Goal: Transaction & Acquisition: Purchase product/service

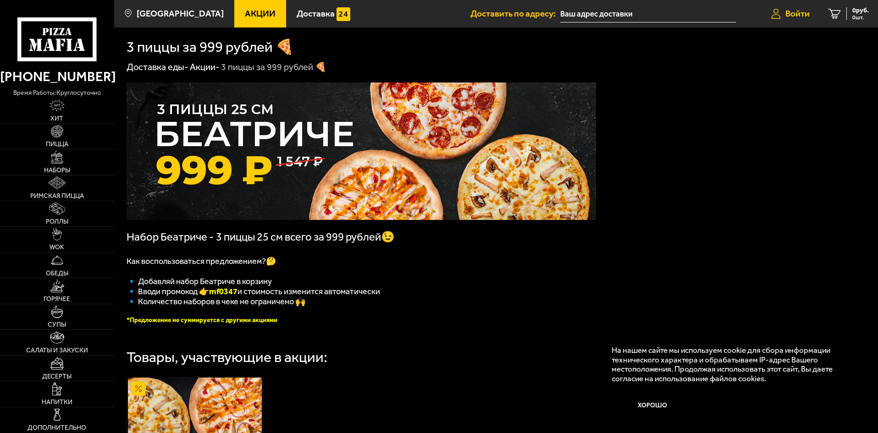
click at [780, 12] on icon at bounding box center [776, 14] width 10 height 11
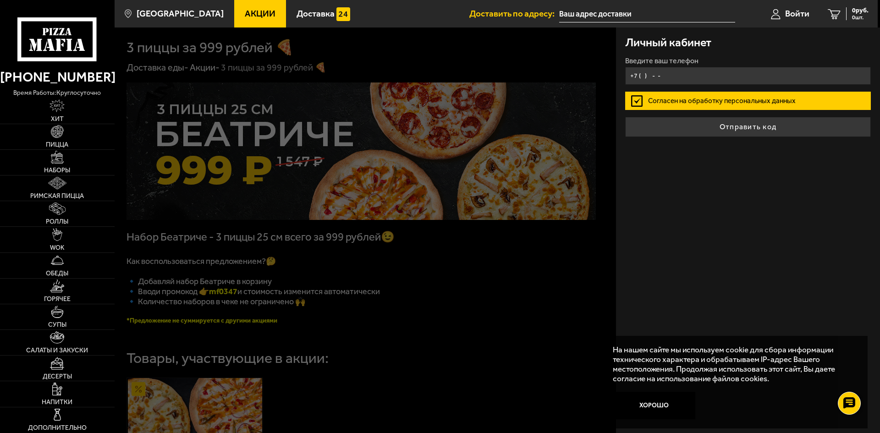
click at [704, 73] on input "+7 ( ) - -" at bounding box center [748, 76] width 246 height 18
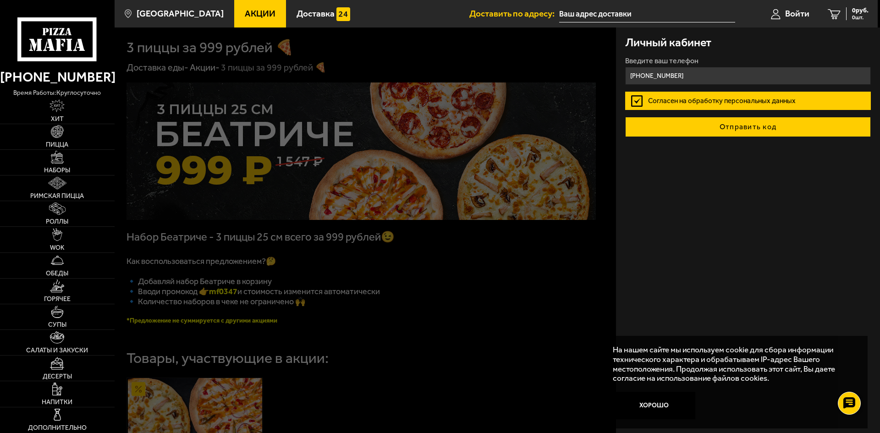
type input "[PHONE_NUMBER]"
click at [738, 132] on button "Отправить код" at bounding box center [748, 127] width 246 height 20
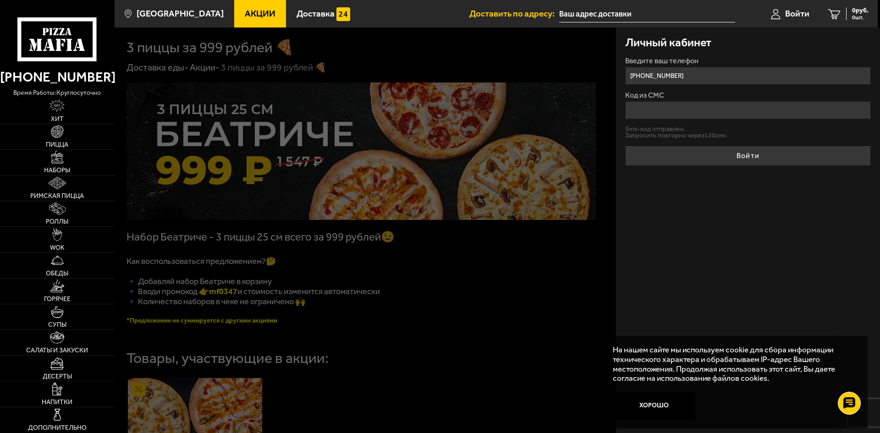
click at [698, 111] on input "Код из СМС" at bounding box center [748, 110] width 246 height 18
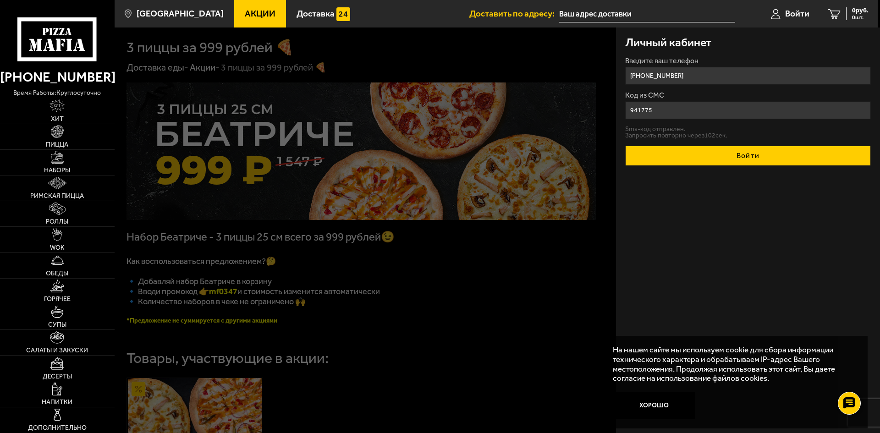
type input "941775"
click at [733, 160] on button "Войти" at bounding box center [748, 156] width 246 height 20
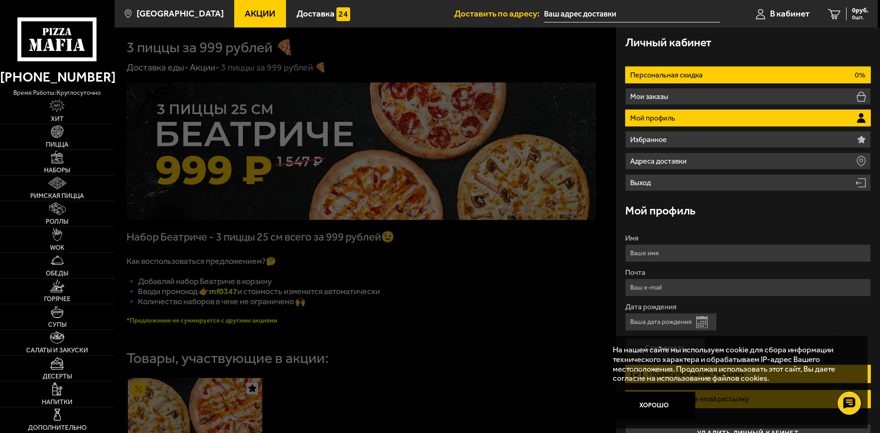
click at [678, 79] on li "Персональная скидка 0%" at bounding box center [748, 74] width 246 height 17
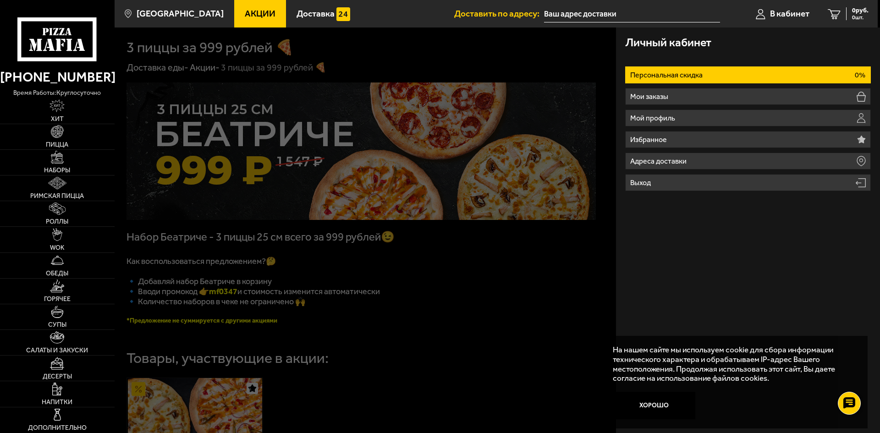
drag, startPoint x: 243, startPoint y: 298, endPoint x: 218, endPoint y: 293, distance: 24.7
click at [214, 299] on div at bounding box center [555, 244] width 880 height 433
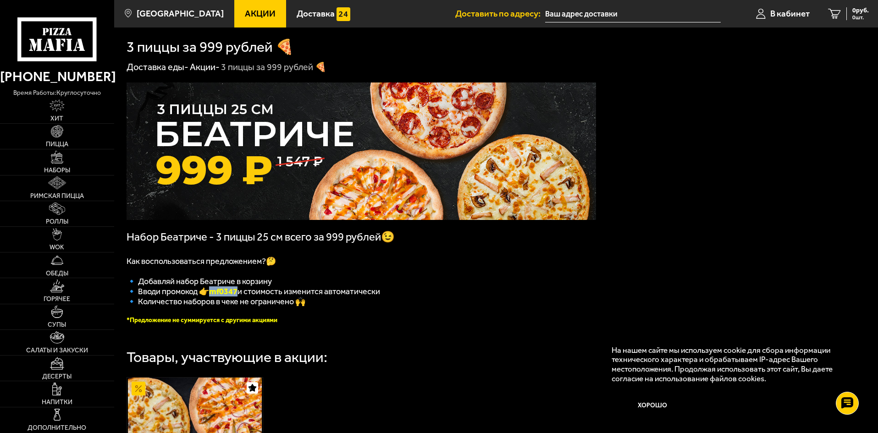
drag, startPoint x: 241, startPoint y: 299, endPoint x: 217, endPoint y: 300, distance: 24.3
click at [217, 297] on b "mf0347" at bounding box center [223, 292] width 28 height 10
copy b "mf0347"
click at [303, 280] on p "🔹 Добавляй набор Беатриче в корзину" at bounding box center [362, 282] width 470 height 10
click at [565, 13] on input "text" at bounding box center [633, 14] width 176 height 17
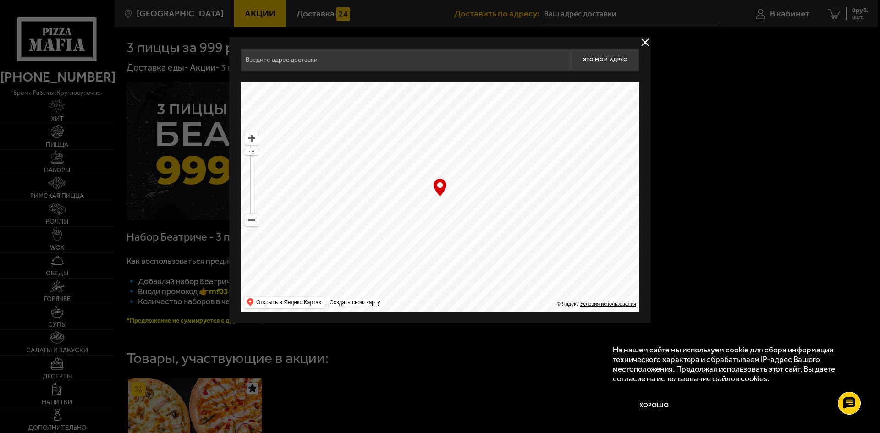
click at [254, 227] on ymaps at bounding box center [440, 197] width 399 height 229
click at [253, 227] on ymaps at bounding box center [440, 197] width 399 height 229
drag, startPoint x: 250, startPoint y: 154, endPoint x: 250, endPoint y: 170, distance: 16.5
click at [250, 170] on ymaps at bounding box center [252, 170] width 12 height 6
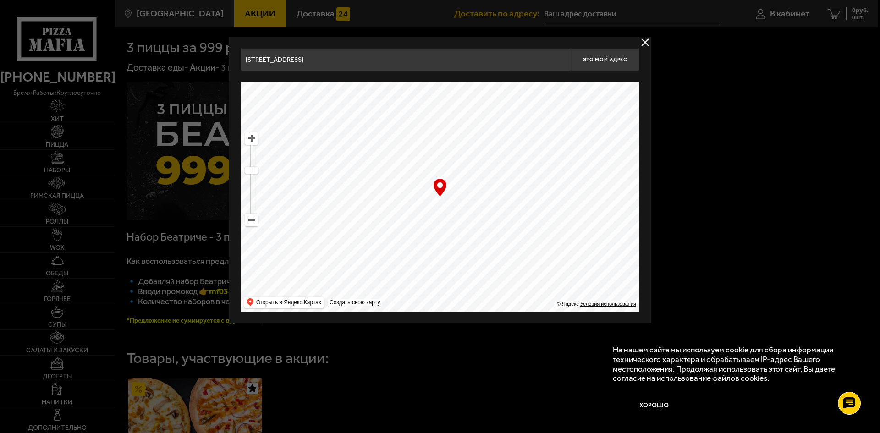
drag, startPoint x: 419, startPoint y: 266, endPoint x: 443, endPoint y: 180, distance: 88.7
click at [440, 172] on ymaps at bounding box center [440, 197] width 399 height 229
click at [251, 144] on ymaps at bounding box center [252, 139] width 12 height 12
drag, startPoint x: 437, startPoint y: 205, endPoint x: 388, endPoint y: 221, distance: 51.3
click at [388, 221] on ymaps at bounding box center [440, 197] width 399 height 229
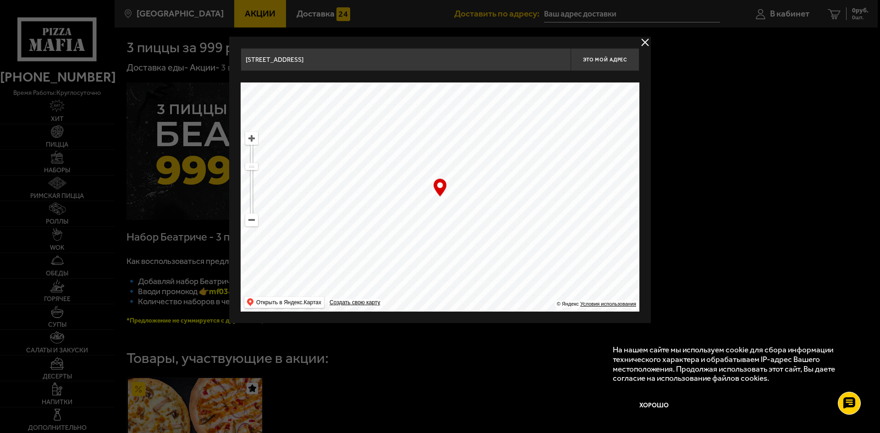
click at [253, 140] on ymaps at bounding box center [252, 139] width 12 height 12
click at [252, 140] on ymaps at bounding box center [252, 139] width 12 height 12
drag, startPoint x: 434, startPoint y: 216, endPoint x: 475, endPoint y: 209, distance: 41.5
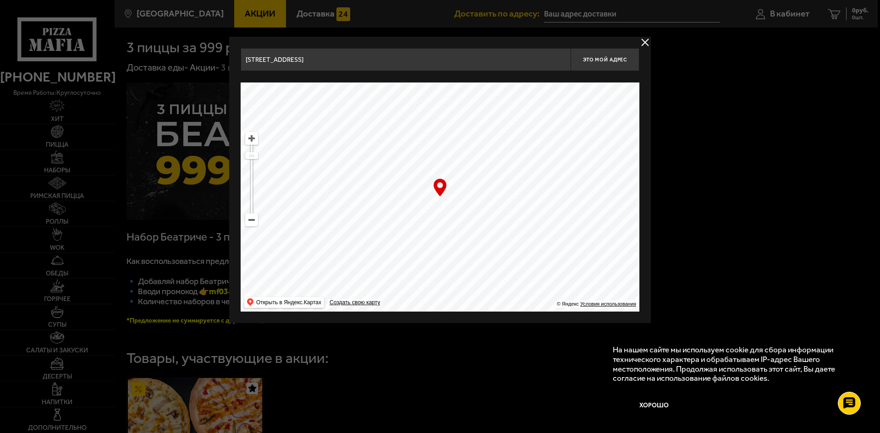
click at [475, 209] on ymaps at bounding box center [440, 197] width 399 height 229
type input "[STREET_ADDRESS][PERSON_NAME]"
click at [592, 60] on span "Это мой адрес" at bounding box center [605, 60] width 44 height 6
type input "[STREET_ADDRESS][PERSON_NAME]"
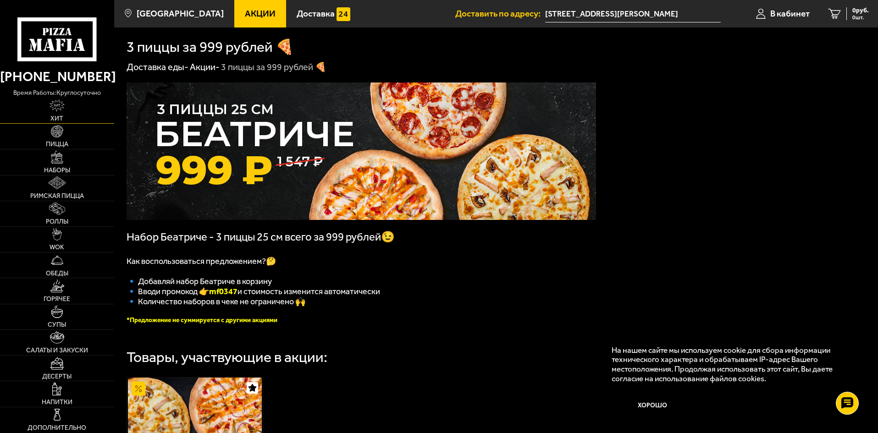
click at [67, 111] on link "Хит" at bounding box center [57, 110] width 114 height 25
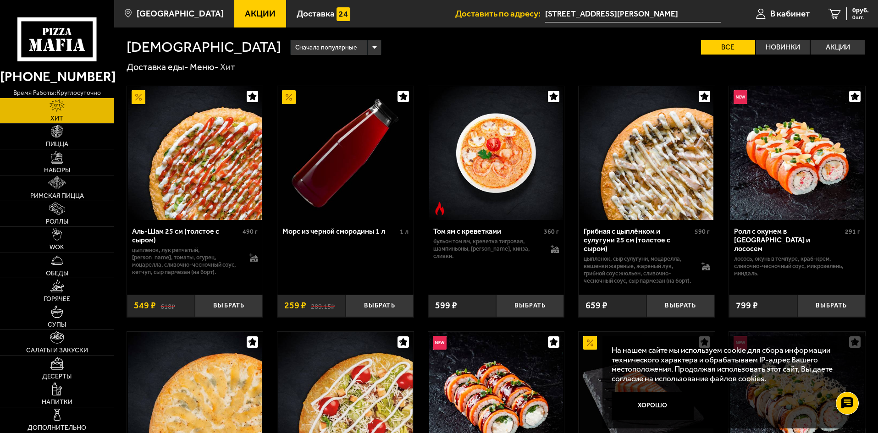
click at [250, 14] on span "Акции" at bounding box center [260, 13] width 31 height 9
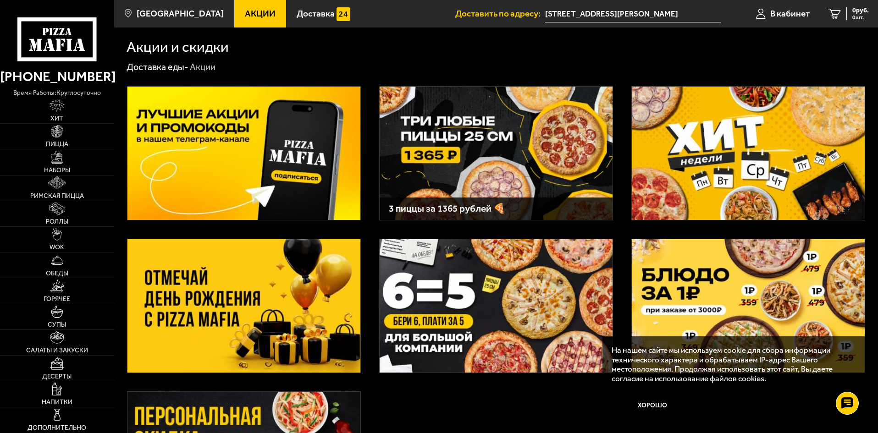
click at [543, 180] on img at bounding box center [496, 153] width 233 height 133
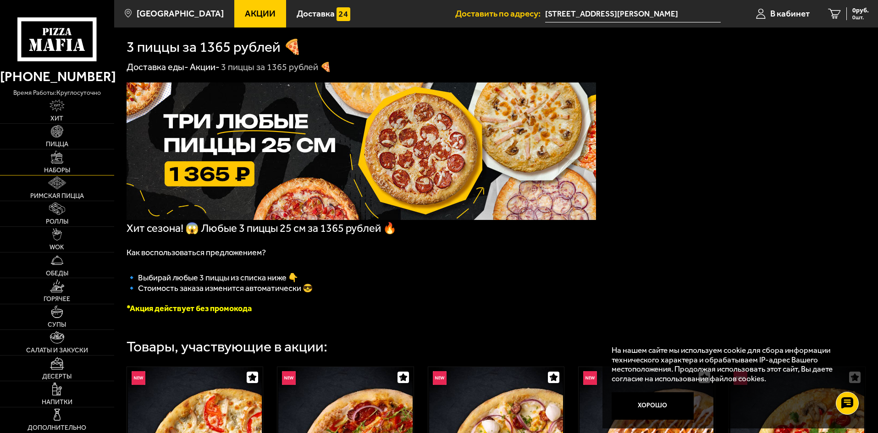
click at [60, 164] on img at bounding box center [57, 157] width 13 height 13
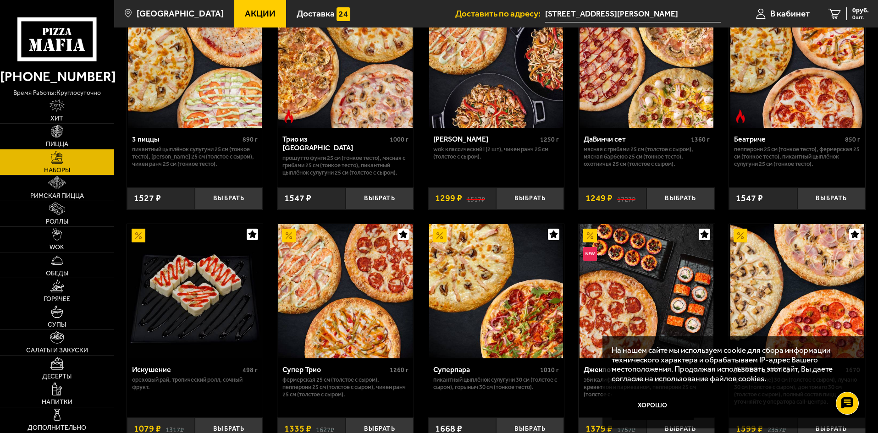
scroll to position [321, 0]
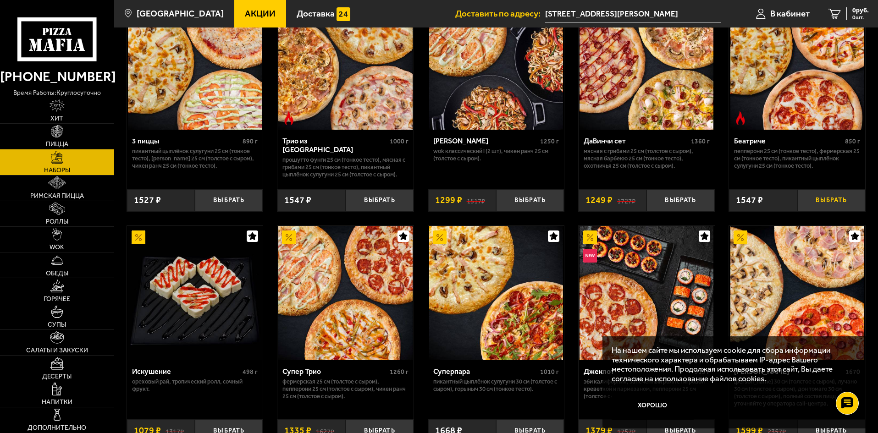
click at [826, 207] on button "Выбрать" at bounding box center [831, 200] width 68 height 22
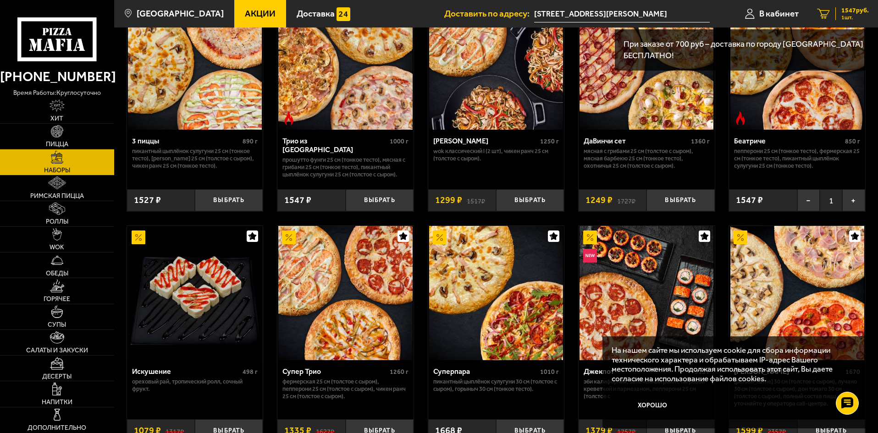
click at [841, 10] on span "1547 руб." at bounding box center [855, 10] width 28 height 6
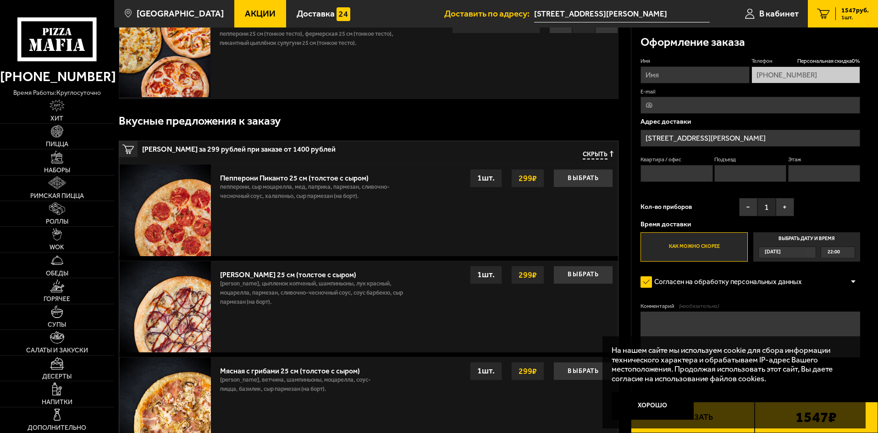
scroll to position [92, 0]
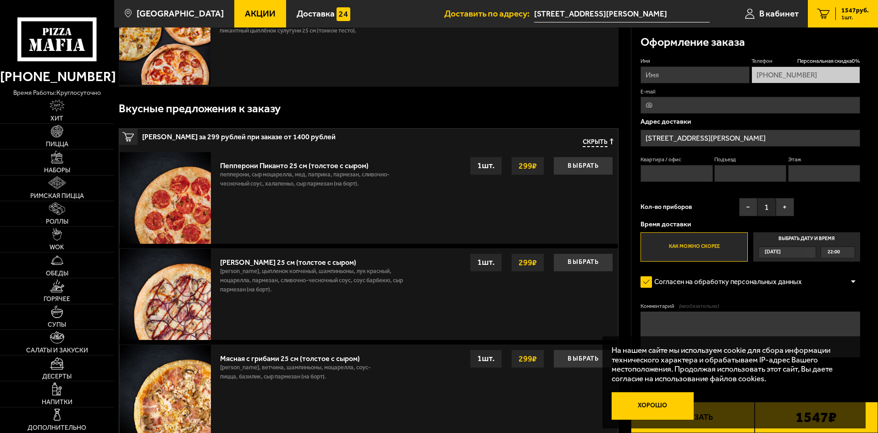
click at [663, 400] on button "Хорошо" at bounding box center [653, 407] width 83 height 28
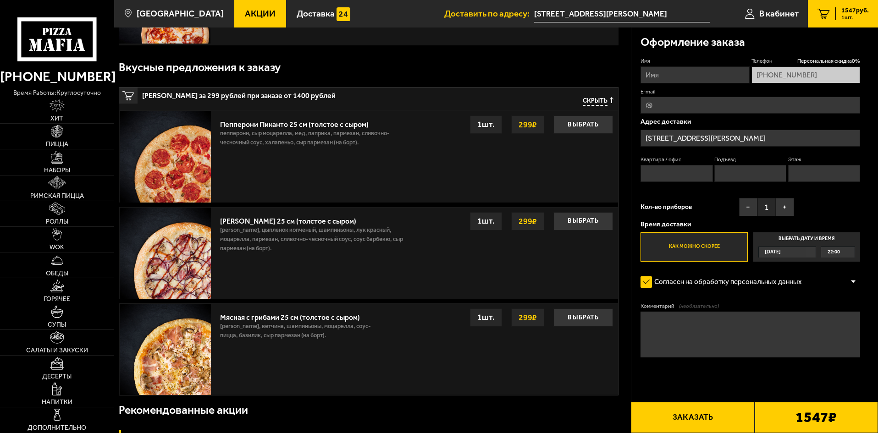
scroll to position [138, 0]
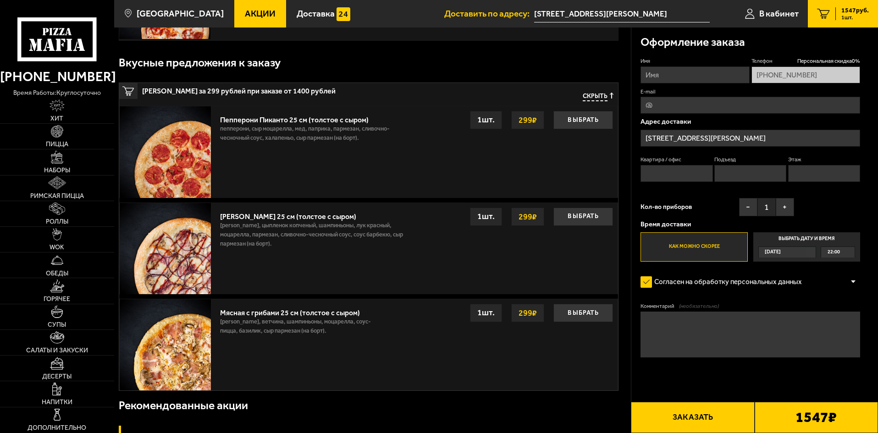
click at [785, 414] on div "1547 ₽" at bounding box center [816, 417] width 123 height 31
click at [720, 415] on button "Заказать" at bounding box center [692, 417] width 123 height 31
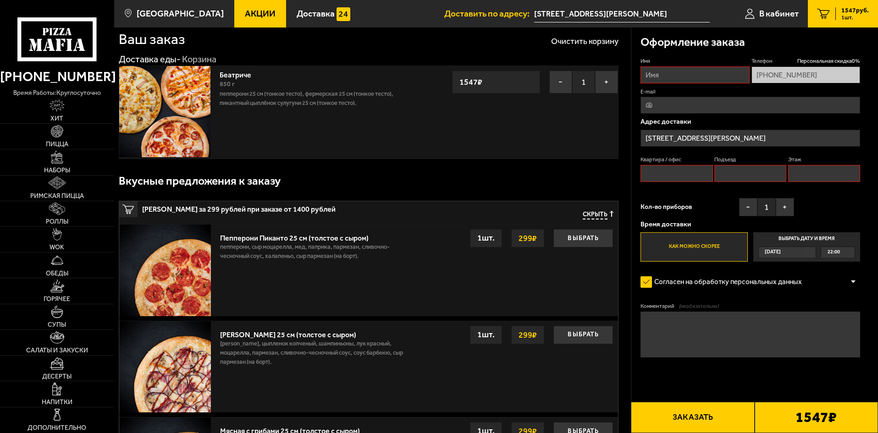
scroll to position [0, 0]
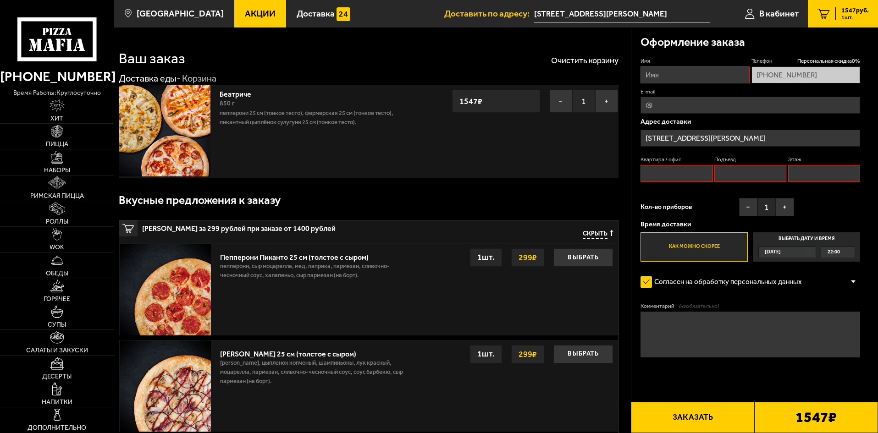
click at [687, 174] on input "Квартира / офис" at bounding box center [677, 173] width 72 height 17
type input "207"
click at [744, 173] on input "Подъезд" at bounding box center [750, 173] width 72 height 17
type input "1"
click at [796, 176] on input "Этаж" at bounding box center [824, 173] width 72 height 17
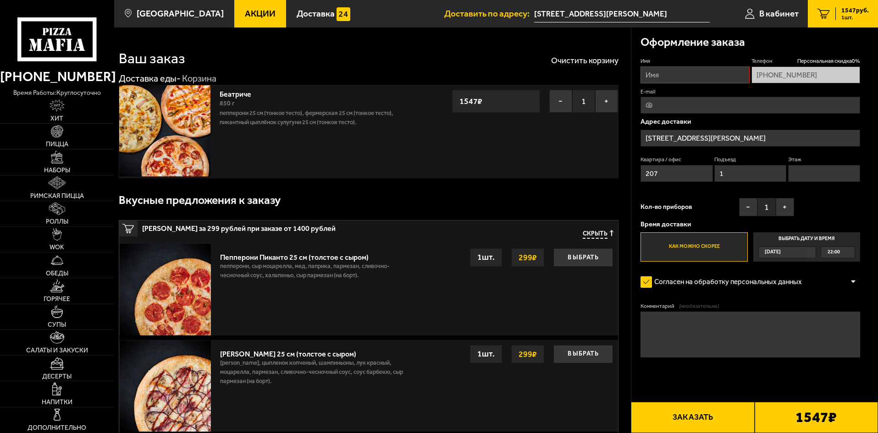
click at [825, 200] on div "Имя Телефон Персональная скидка 0 % [PHONE_NUMBER] E-mail Адрес доставки [STREE…" at bounding box center [751, 159] width 220 height 205
click at [684, 80] on input "Имя" at bounding box center [695, 74] width 109 height 17
type input "[PERSON_NAME]"
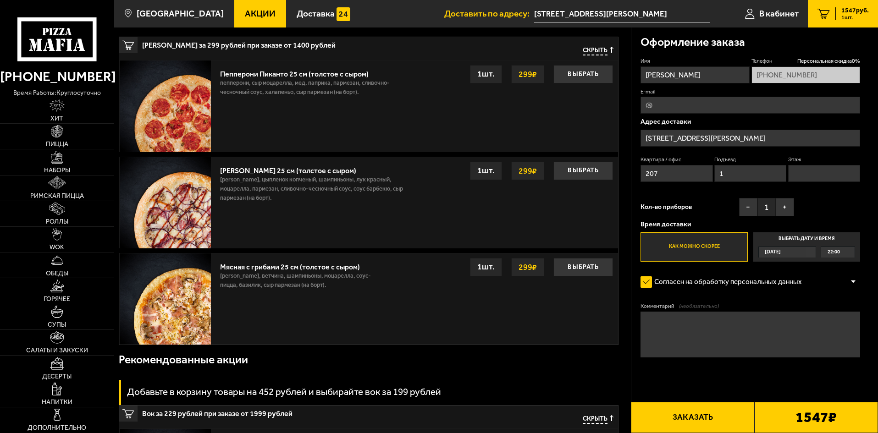
click at [688, 410] on button "Заказать" at bounding box center [692, 417] width 123 height 31
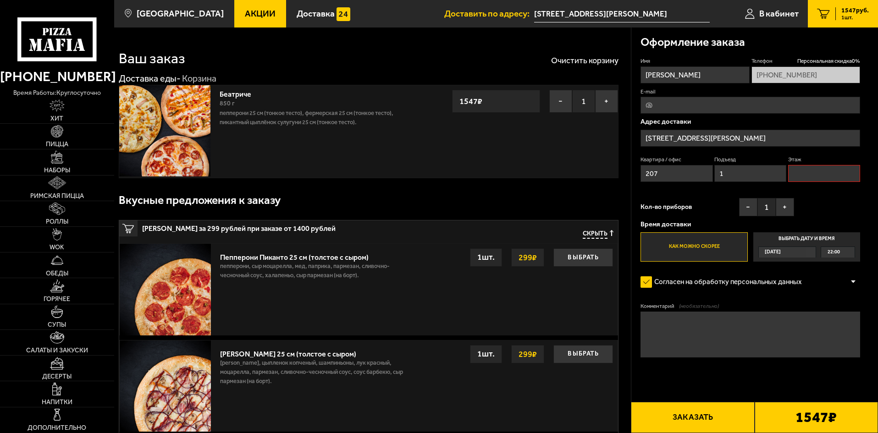
click at [804, 172] on input "Этаж" at bounding box center [824, 173] width 72 height 17
type input "11"
click at [719, 420] on button "Заказать" at bounding box center [692, 417] width 123 height 31
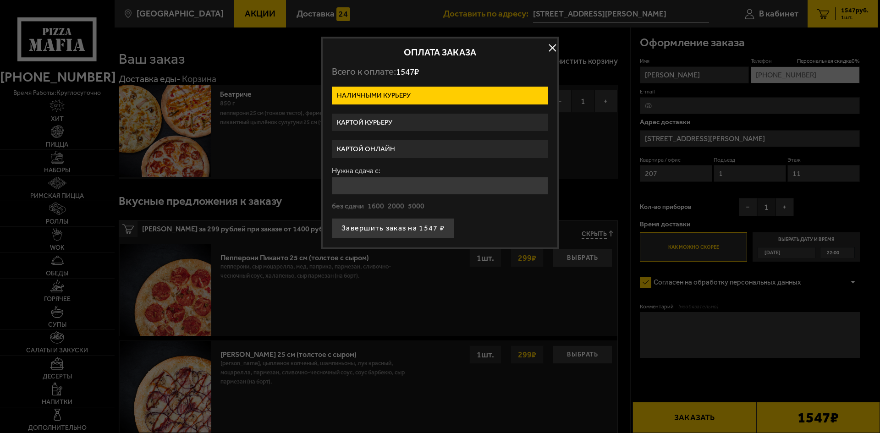
click at [387, 148] on label "Картой онлайн" at bounding box center [440, 149] width 216 height 18
click at [0, 0] on input "Картой онлайн" at bounding box center [0, 0] width 0 height 0
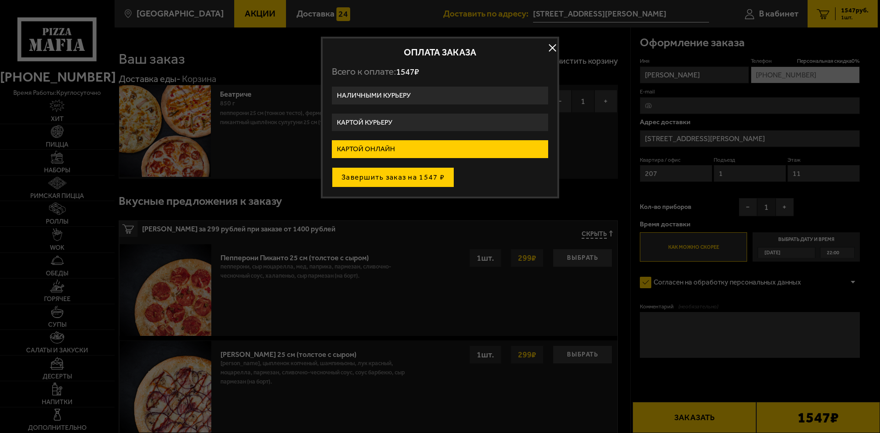
click at [405, 180] on button "Завершить заказ на 1547 ₽" at bounding box center [393, 177] width 122 height 20
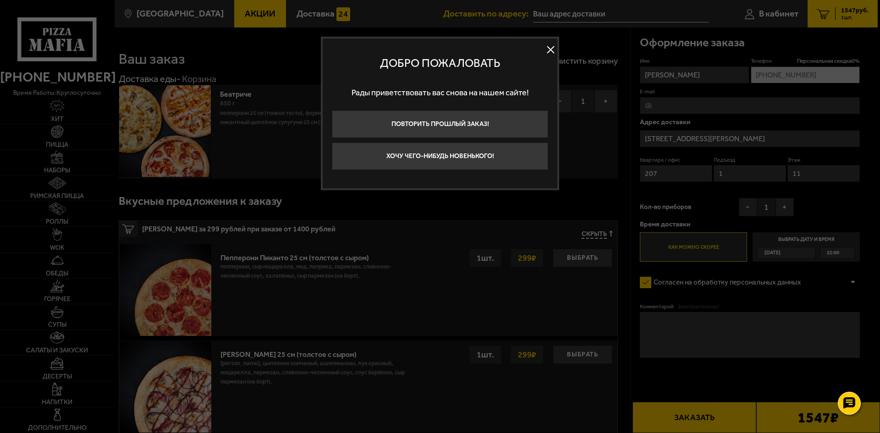
click at [549, 52] on button at bounding box center [551, 50] width 14 height 14
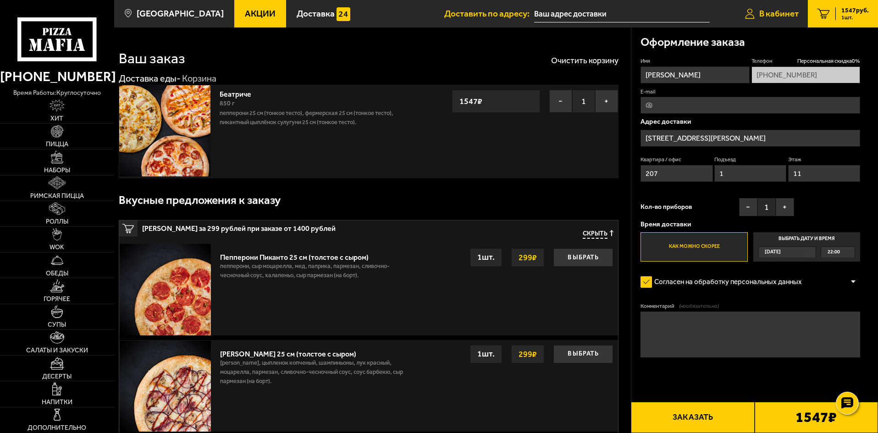
click at [779, 11] on span "В кабинет" at bounding box center [778, 13] width 39 height 9
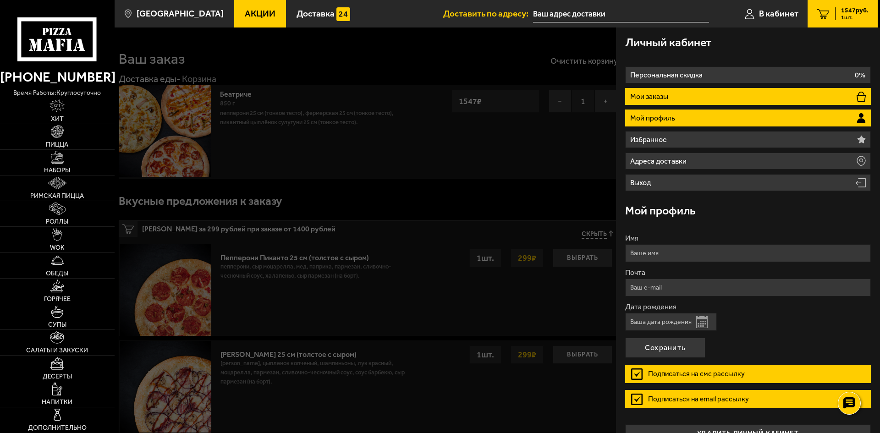
click at [711, 102] on li "Мои заказы" at bounding box center [748, 96] width 246 height 17
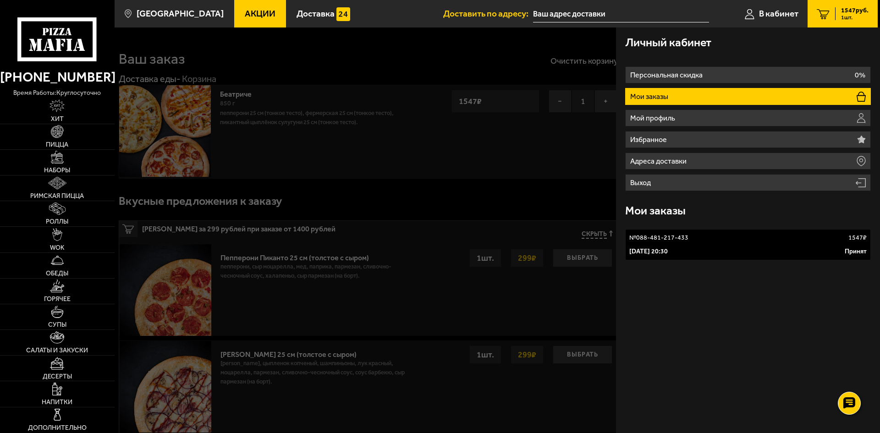
click at [832, 244] on link "№ 088-481-217-433 1547 ₽ 28 сентября 2025 г. 20:30 Принят" at bounding box center [748, 244] width 246 height 31
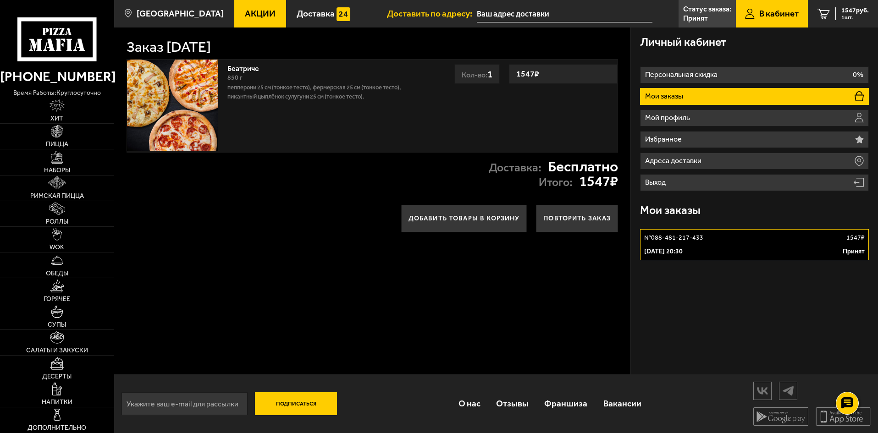
click at [241, 69] on link "Беатриче" at bounding box center [247, 66] width 41 height 11
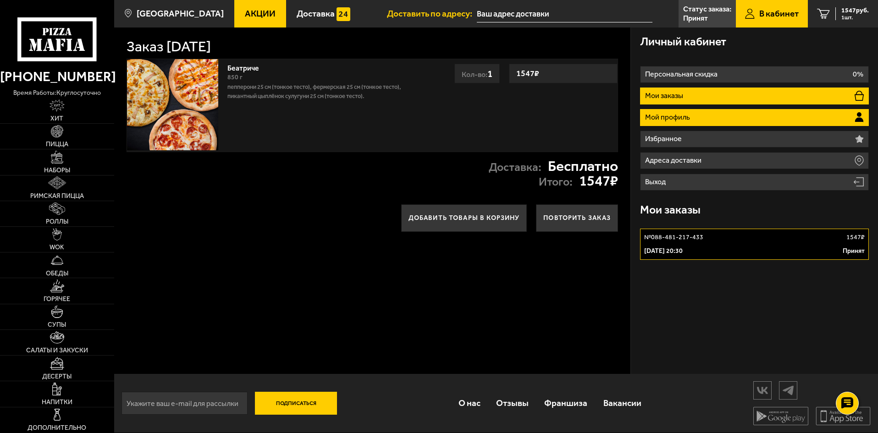
click at [680, 114] on p "Мой профиль" at bounding box center [668, 117] width 47 height 7
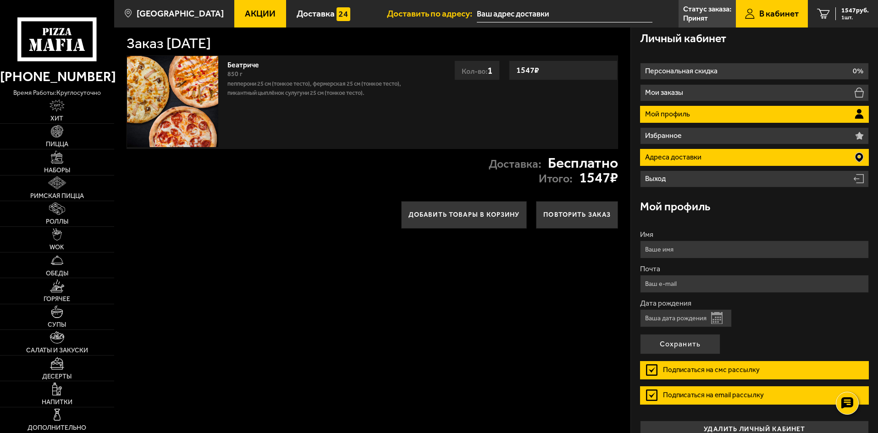
scroll to position [0, 0]
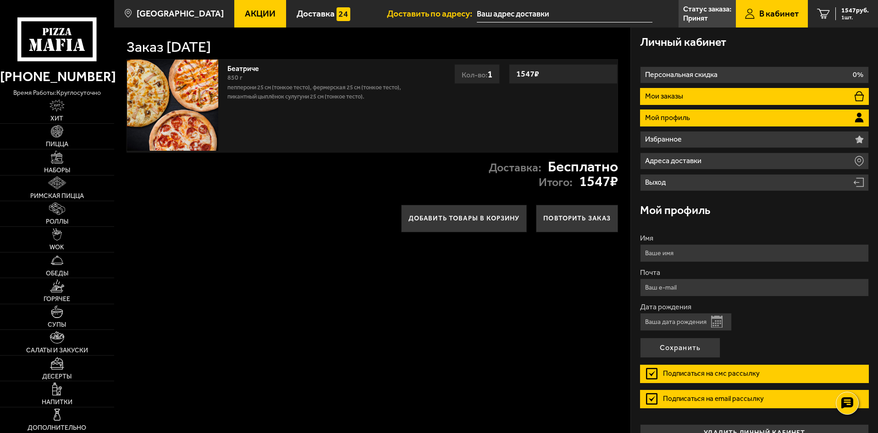
click at [673, 96] on p "Мои заказы" at bounding box center [665, 96] width 40 height 7
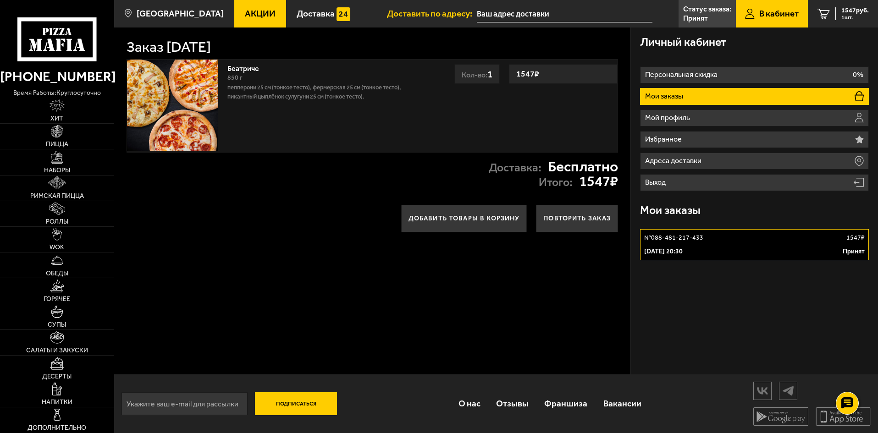
drag, startPoint x: 755, startPoint y: 237, endPoint x: 813, endPoint y: 271, distance: 67.0
click at [813, 271] on div "Личный кабинет Персональная скидка 0% Мои заказы Мой профиль Избранное Адреса д…" at bounding box center [754, 201] width 247 height 347
click at [786, 241] on div "№ 088-481-217-433 1547 ₽" at bounding box center [754, 237] width 221 height 9
drag, startPoint x: 547, startPoint y: 161, endPoint x: 577, endPoint y: 159, distance: 30.4
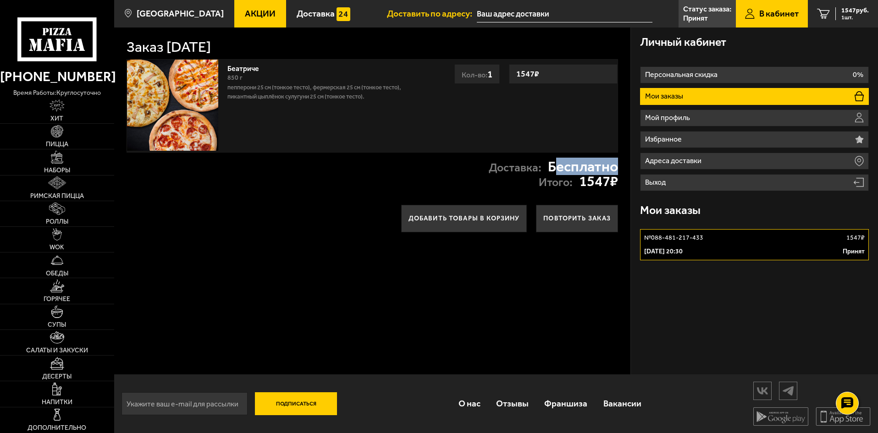
click at [614, 165] on strong "Бесплатно" at bounding box center [583, 167] width 70 height 15
click at [306, 14] on span "Доставка" at bounding box center [316, 13] width 38 height 9
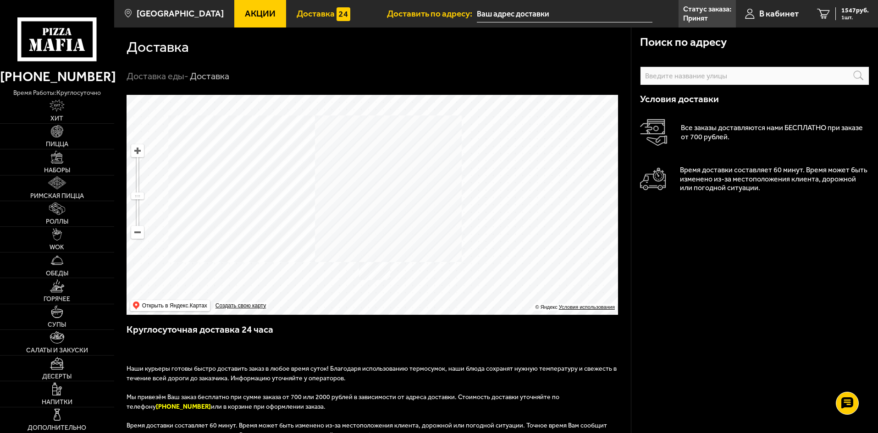
click at [65, 34] on icon at bounding box center [56, 39] width 79 height 44
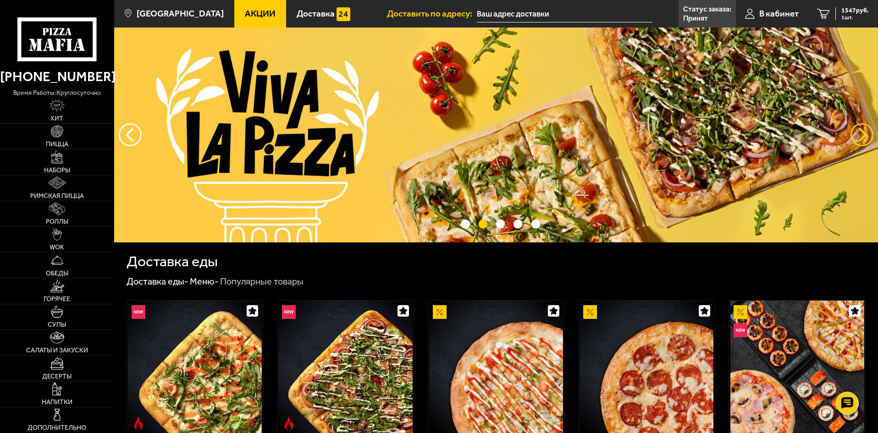
click at [853, 135] on button "предыдущий" at bounding box center [862, 134] width 23 height 23
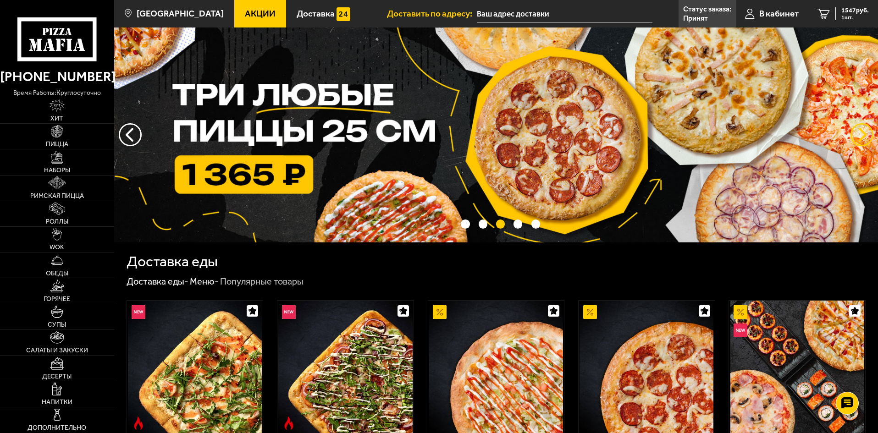
click at [853, 135] on button "предыдущий" at bounding box center [862, 134] width 23 height 23
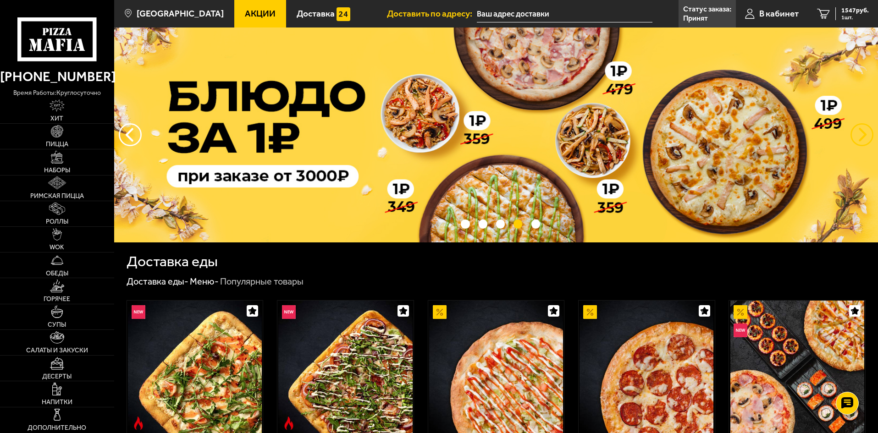
click at [853, 135] on button "предыдущий" at bounding box center [862, 134] width 23 height 23
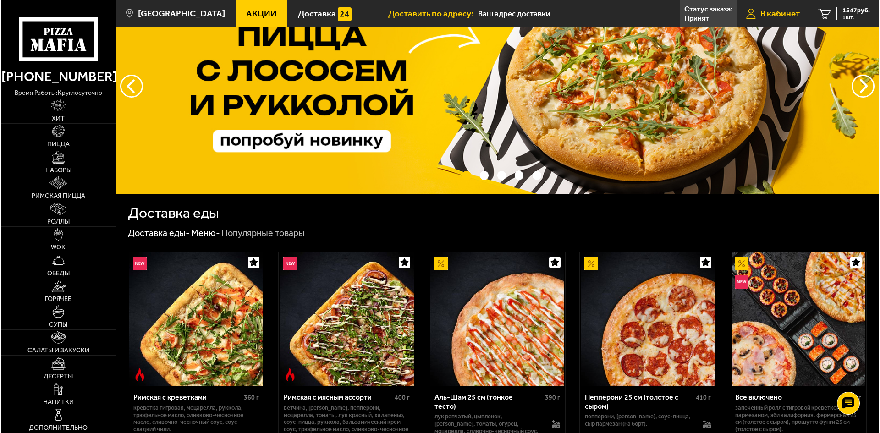
scroll to position [16, 0]
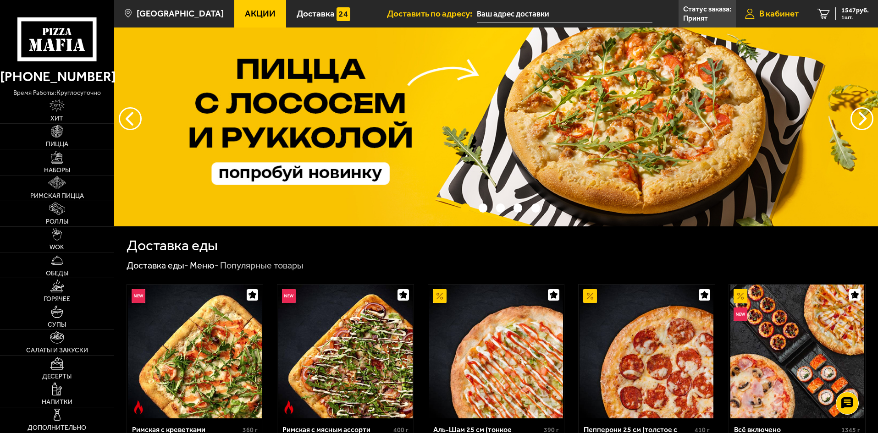
click at [779, 13] on span "В кабинет" at bounding box center [778, 13] width 39 height 9
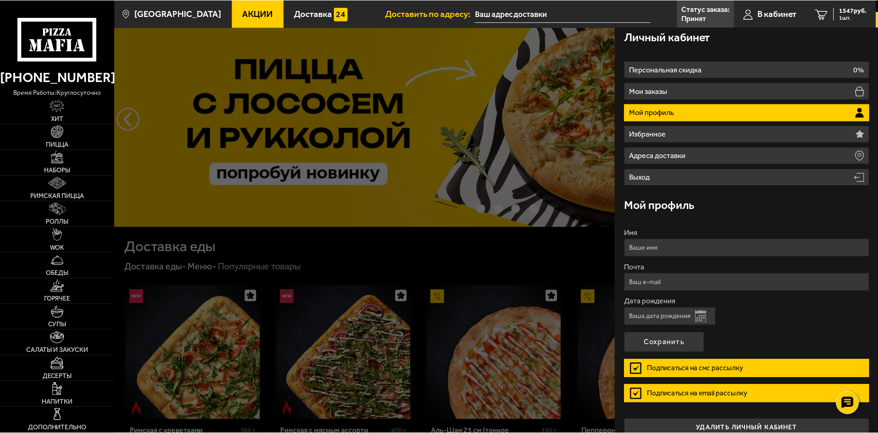
scroll to position [19, 0]
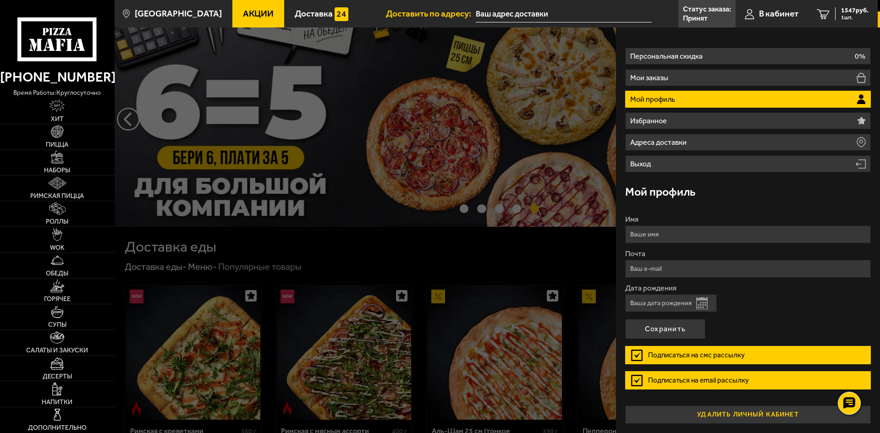
click at [719, 412] on button "удалить личный кабинет" at bounding box center [748, 415] width 246 height 18
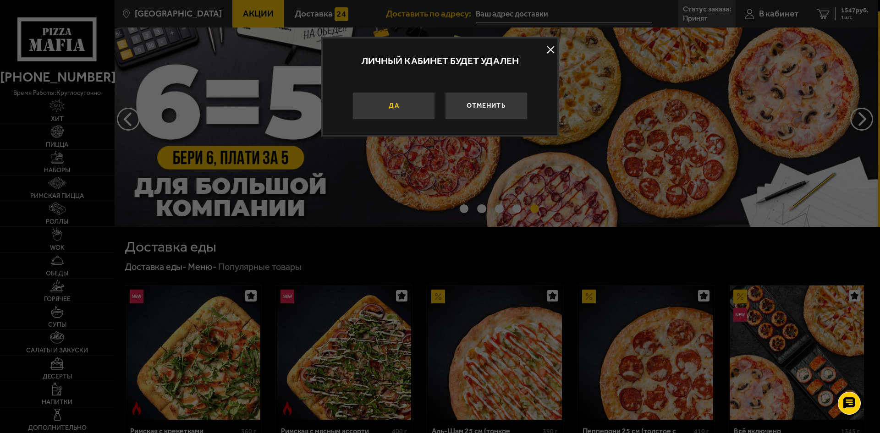
click at [398, 105] on button "Да" at bounding box center [394, 106] width 83 height 28
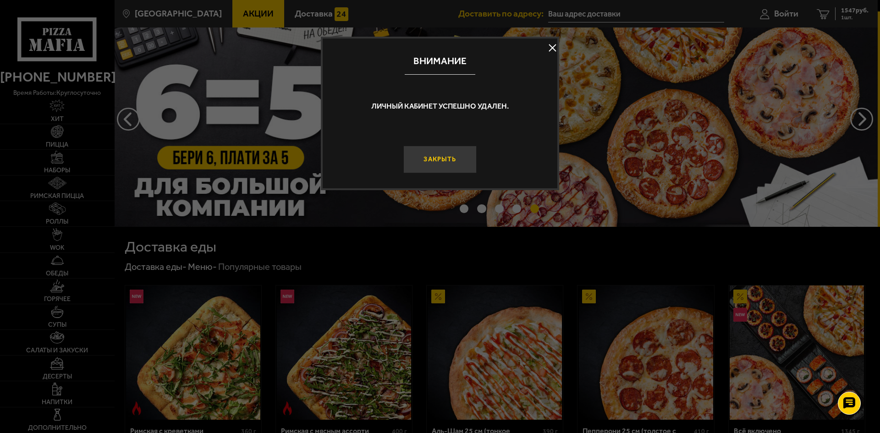
click at [462, 159] on button "Закрыть" at bounding box center [440, 160] width 73 height 28
